Goal: Information Seeking & Learning: Check status

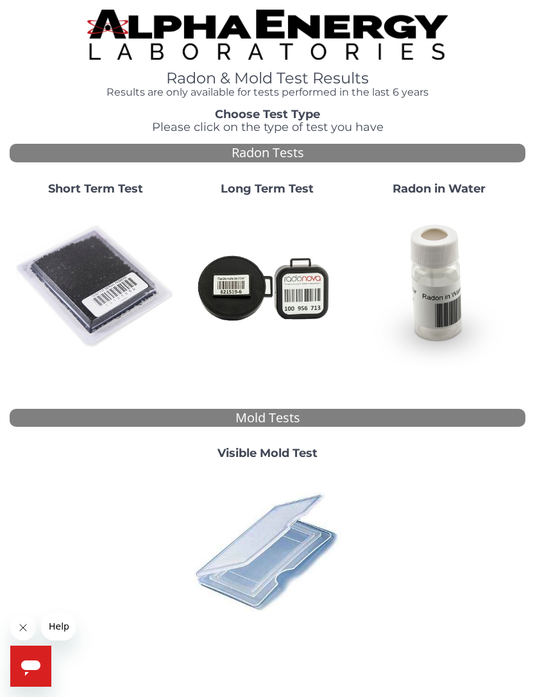
click at [323, 319] on img at bounding box center [268, 287] width 162 height 162
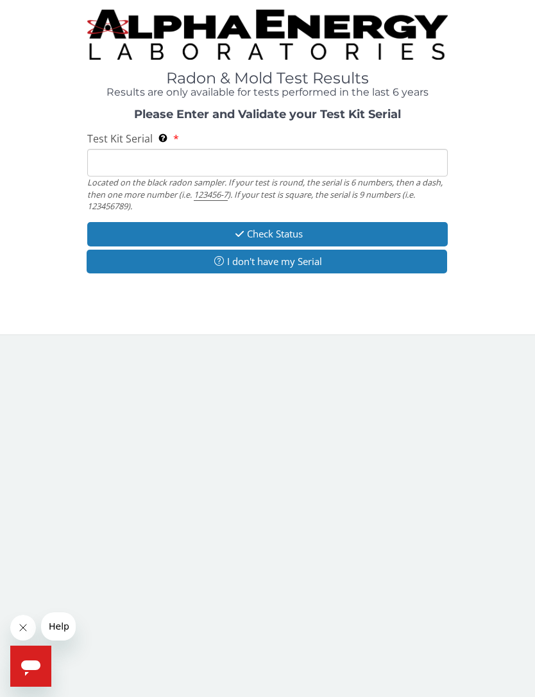
click at [323, 165] on input "Test Kit Serial Located on the black radon sampler. If your test is round, the …" at bounding box center [267, 163] width 361 height 28
paste input "AT105851968"
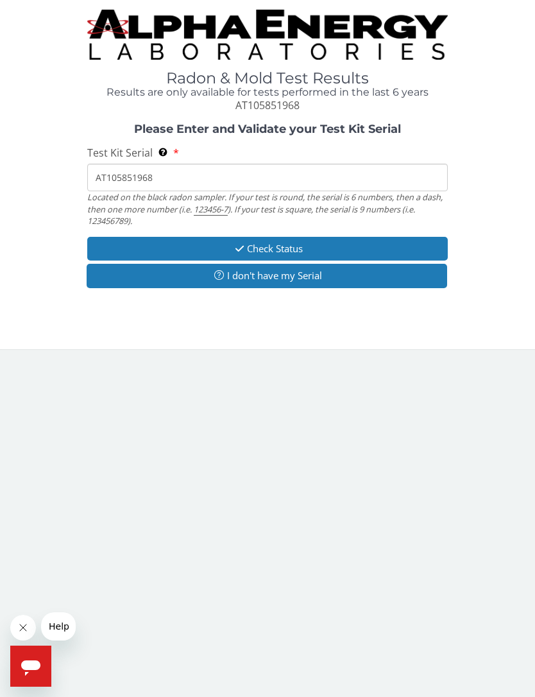
type input "AT105851968"
click at [326, 246] on button "Check Status" at bounding box center [267, 249] width 361 height 24
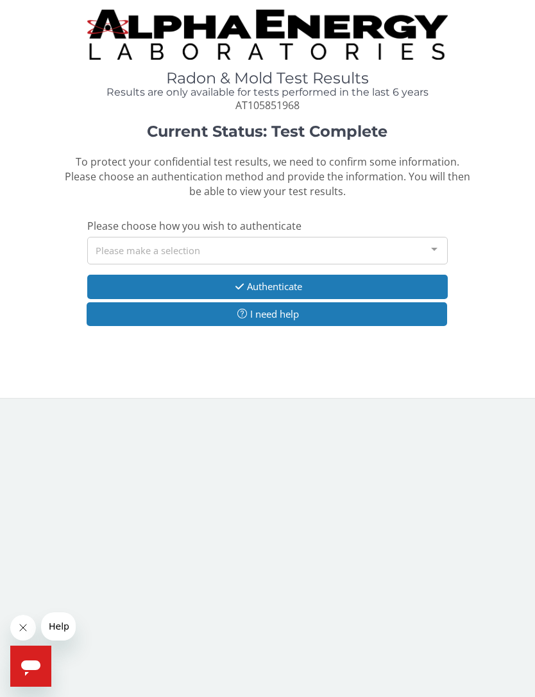
click at [125, 251] on div "Please make a selection" at bounding box center [267, 251] width 361 height 28
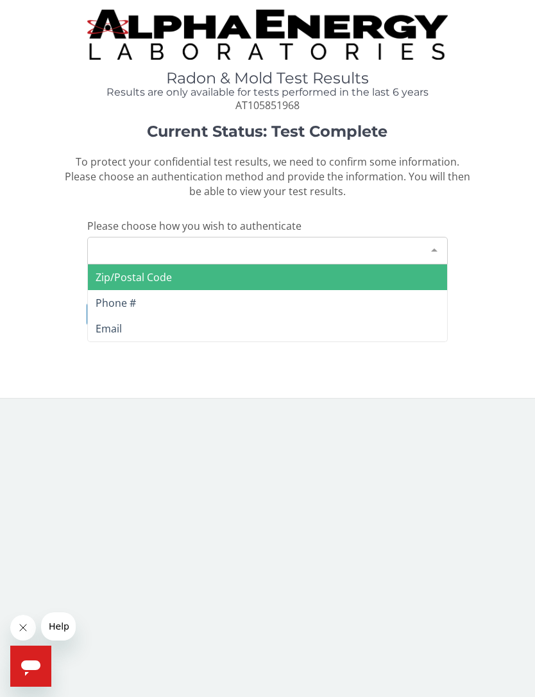
click at [101, 324] on span "Email" at bounding box center [109, 328] width 26 height 14
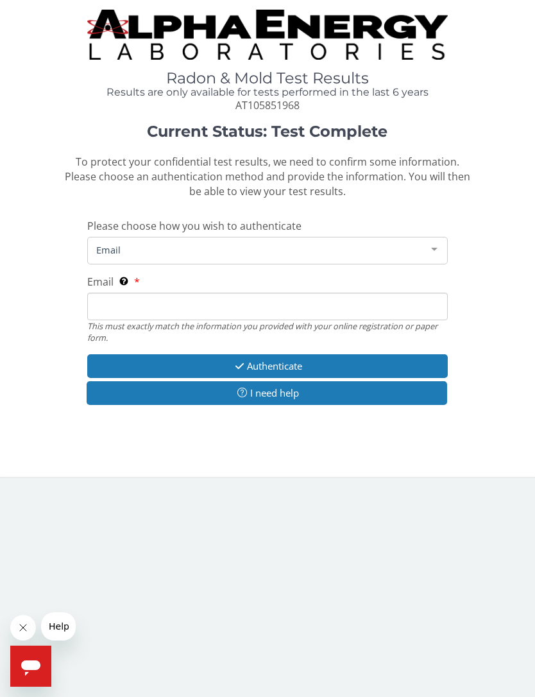
click at [95, 295] on input "Email This must exactly match the information you provided with your online reg…" at bounding box center [267, 307] width 361 height 28
type input "[EMAIL_ADDRESS][DOMAIN_NAME]"
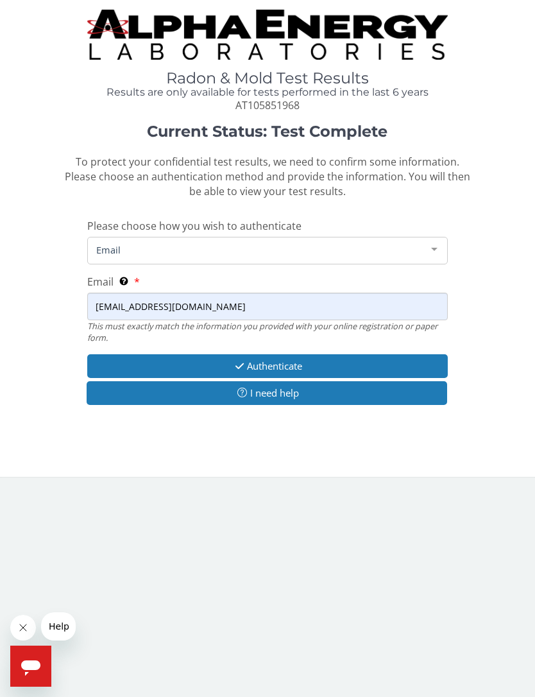
click at [327, 355] on button "Authenticate" at bounding box center [267, 366] width 361 height 24
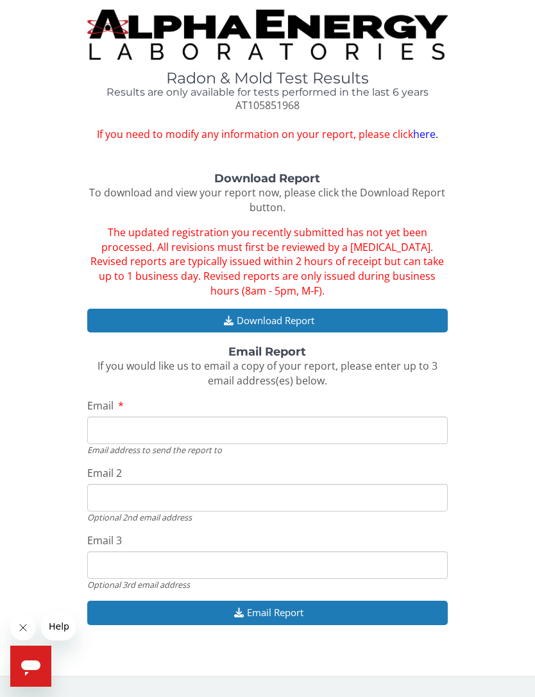
click at [422, 434] on input "Email" at bounding box center [267, 430] width 361 height 28
